Goal: Navigation & Orientation: Understand site structure

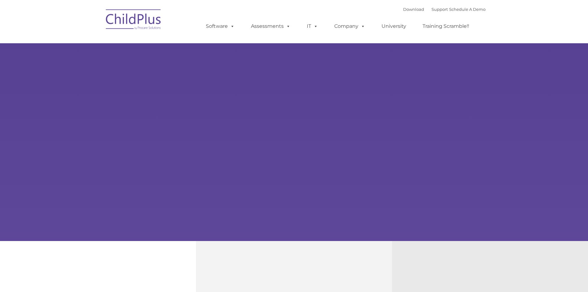
select select "MEDIUM"
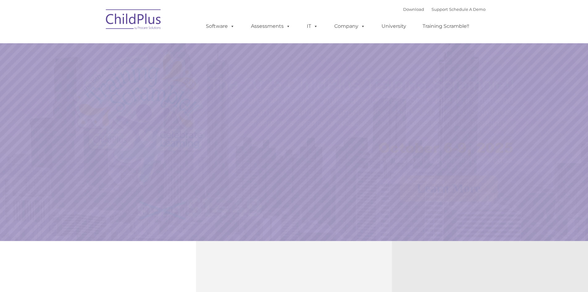
select select "MEDIUM"
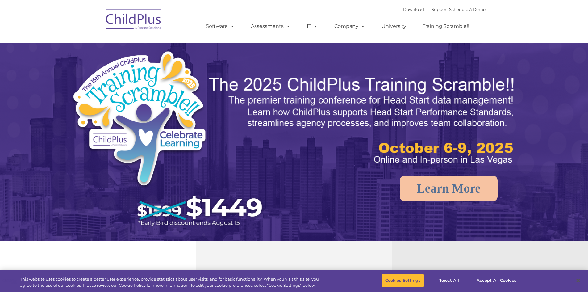
click at [143, 19] on img at bounding box center [134, 20] width 62 height 31
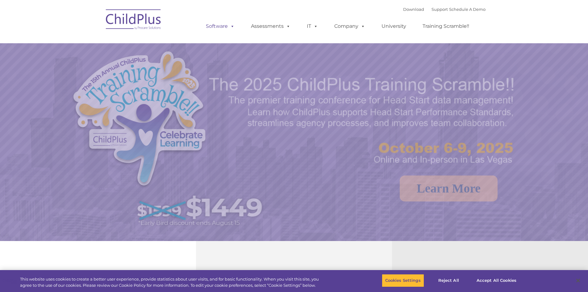
select select "MEDIUM"
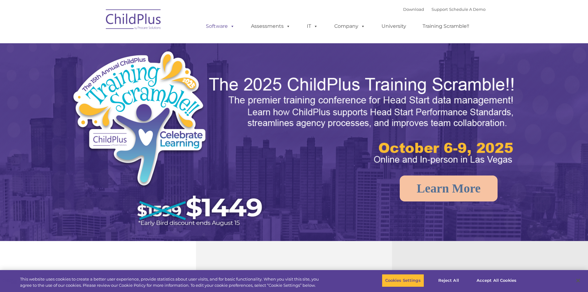
click at [216, 26] on link "Software" at bounding box center [220, 26] width 41 height 12
